Goal: Information Seeking & Learning: Learn about a topic

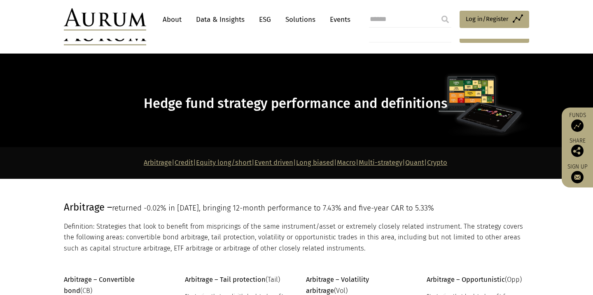
scroll to position [196, 0]
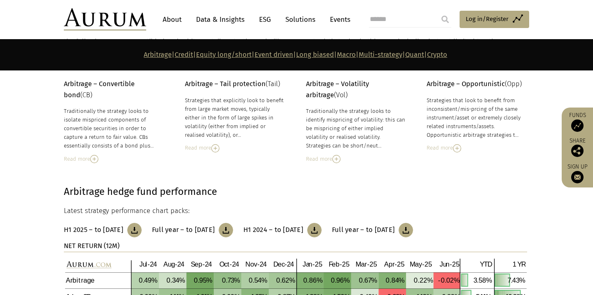
click at [459, 148] on img at bounding box center [457, 148] width 8 height 8
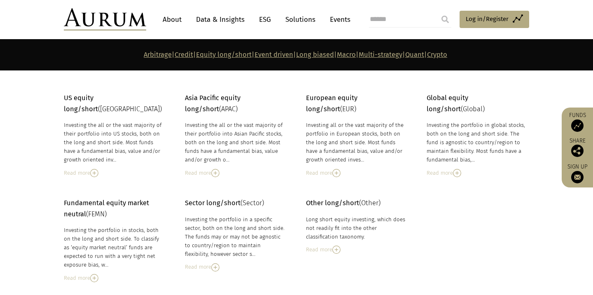
scroll to position [1366, 0]
click at [97, 169] on img at bounding box center [94, 173] width 8 height 8
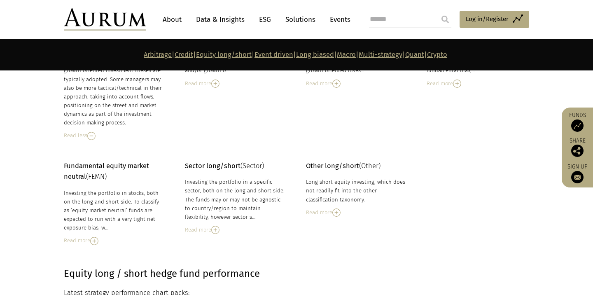
scroll to position [1531, 0]
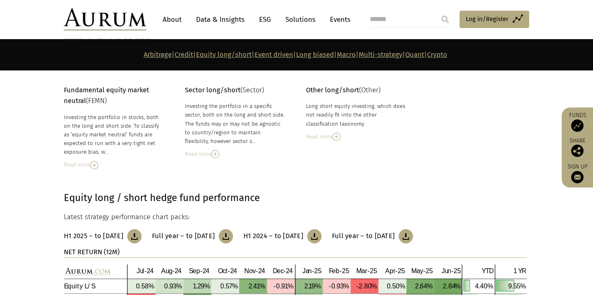
click at [218, 150] on img at bounding box center [215, 154] width 8 height 8
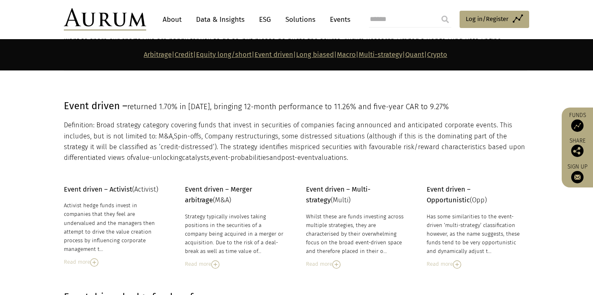
scroll to position [2079, 0]
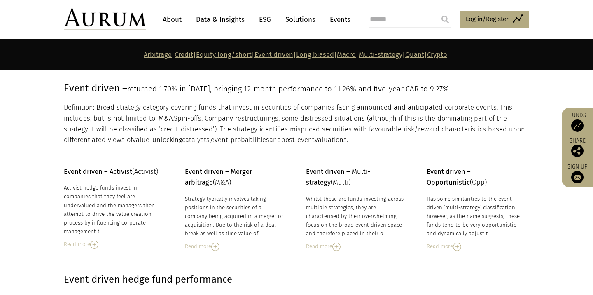
click at [457, 243] on img at bounding box center [457, 247] width 8 height 8
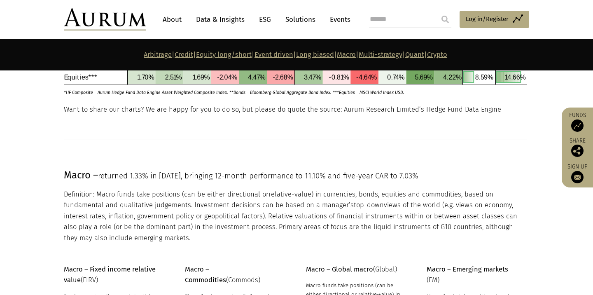
scroll to position [3150, 0]
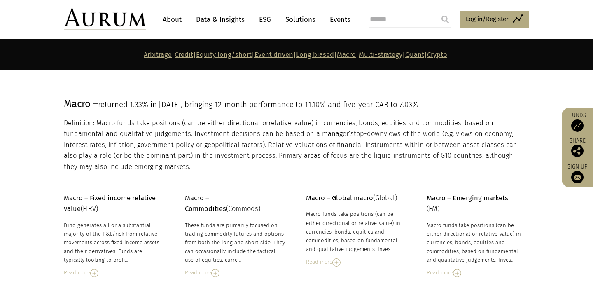
click at [338, 258] on img at bounding box center [337, 262] width 8 height 8
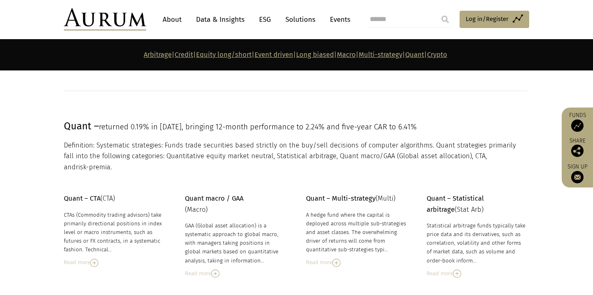
scroll to position [4060, 0]
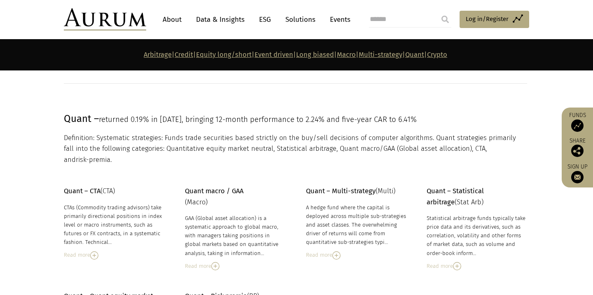
click at [91, 251] on img at bounding box center [94, 255] width 8 height 8
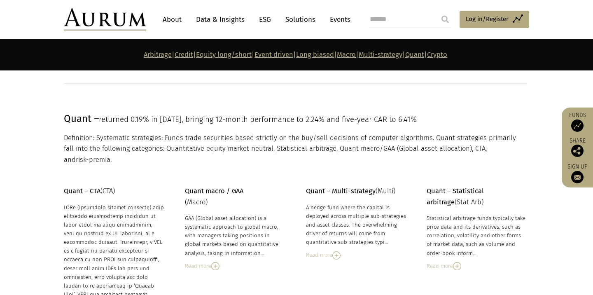
scroll to position [4117, 0]
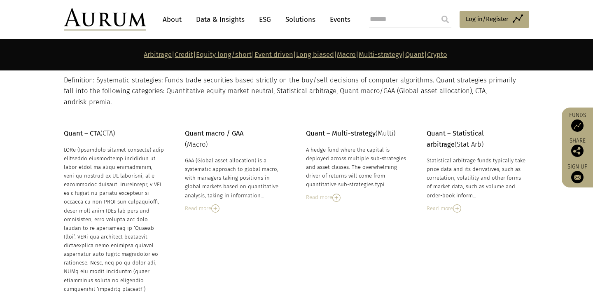
click at [454, 204] on img at bounding box center [457, 208] width 8 height 8
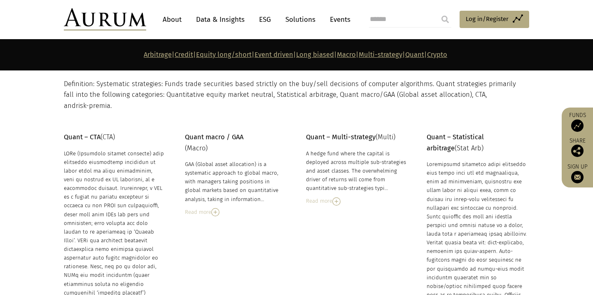
scroll to position [4113, 0]
click at [334, 198] on img at bounding box center [337, 202] width 8 height 8
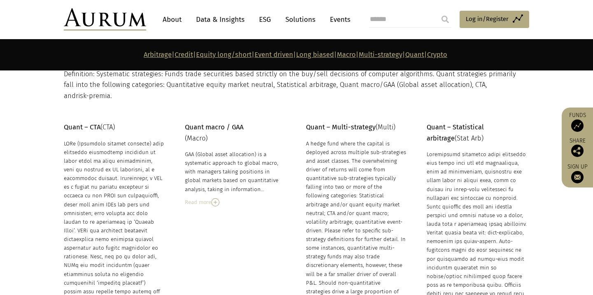
scroll to position [4120, 0]
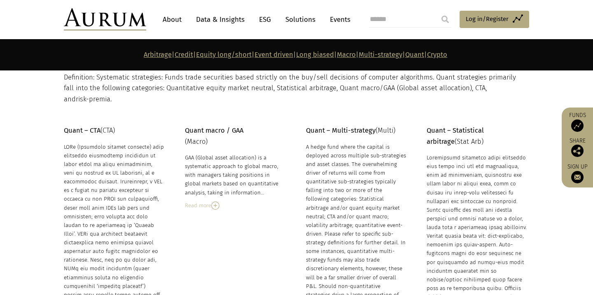
click at [215, 202] on img at bounding box center [215, 206] width 8 height 8
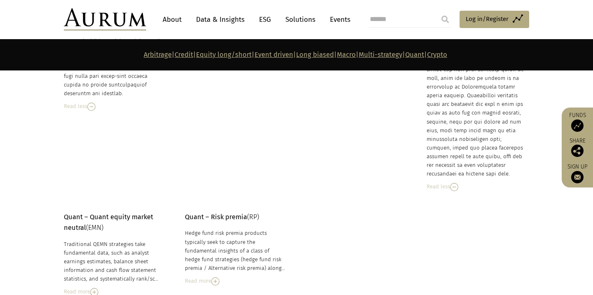
scroll to position [4471, 0]
click at [96, 287] on img at bounding box center [94, 291] width 8 height 8
click at [216, 277] on img at bounding box center [215, 281] width 8 height 8
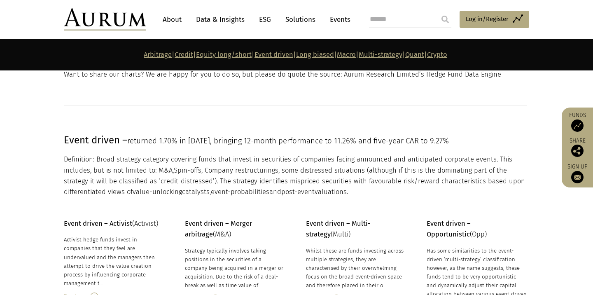
scroll to position [2011, 0]
